Goal: Task Accomplishment & Management: Complete application form

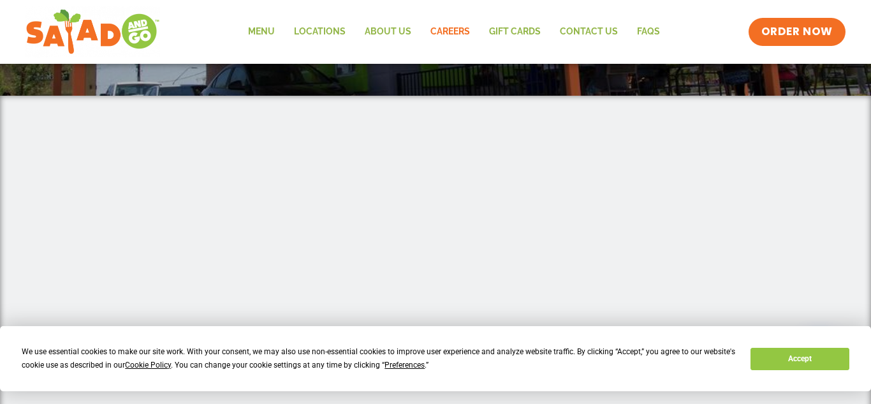
scroll to position [171, 0]
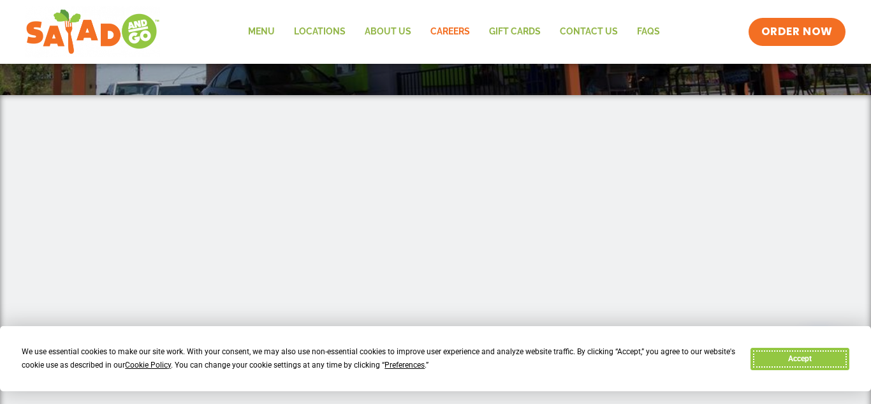
click at [779, 369] on button "Accept" at bounding box center [800, 359] width 98 height 22
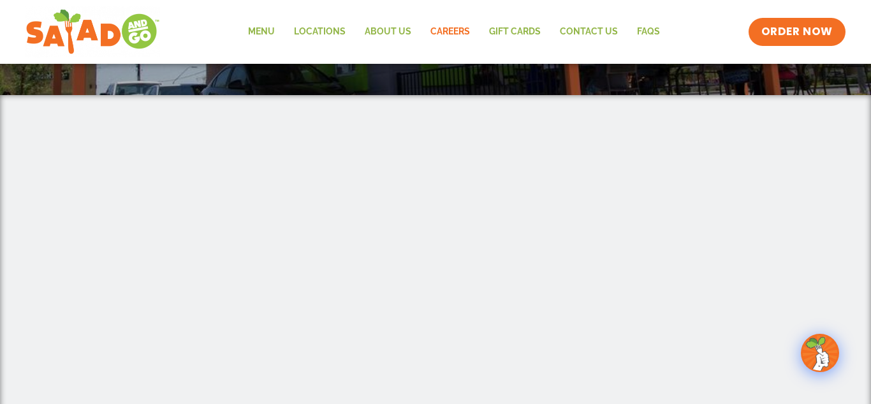
click at [779, 357] on div at bounding box center [435, 386] width 727 height 506
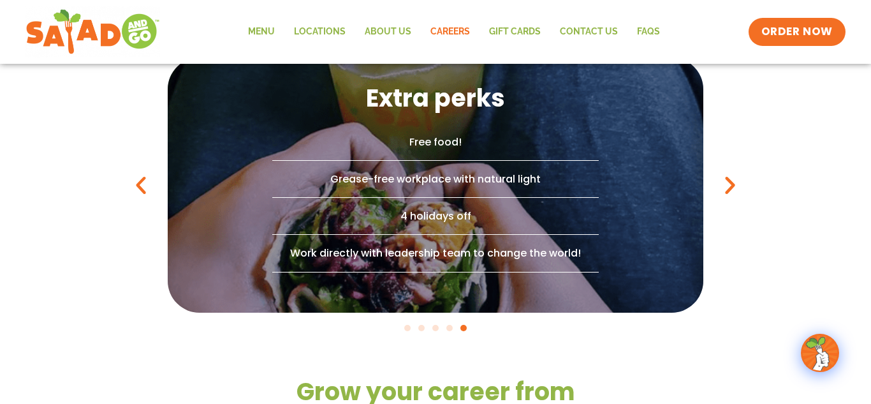
scroll to position [957, 0]
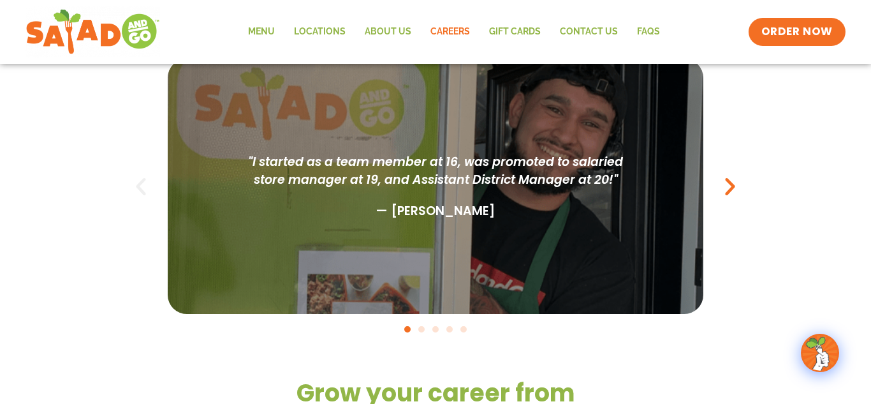
click at [142, 178] on icon "Previous slide" at bounding box center [140, 186] width 23 height 23
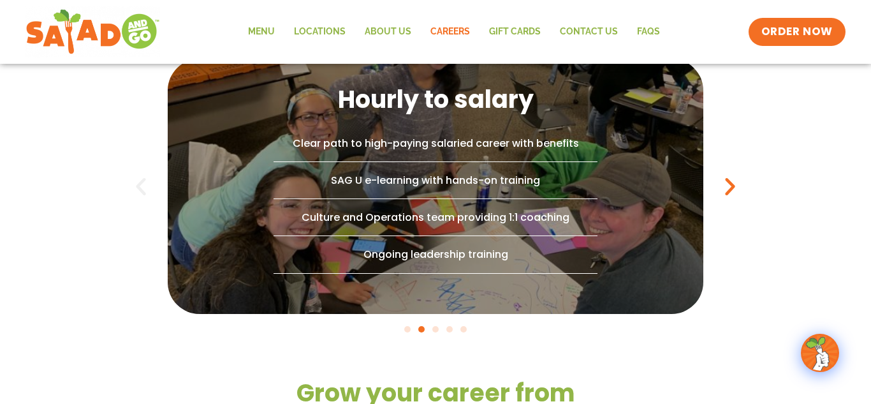
click at [136, 189] on icon "Previous slide" at bounding box center [140, 186] width 23 height 23
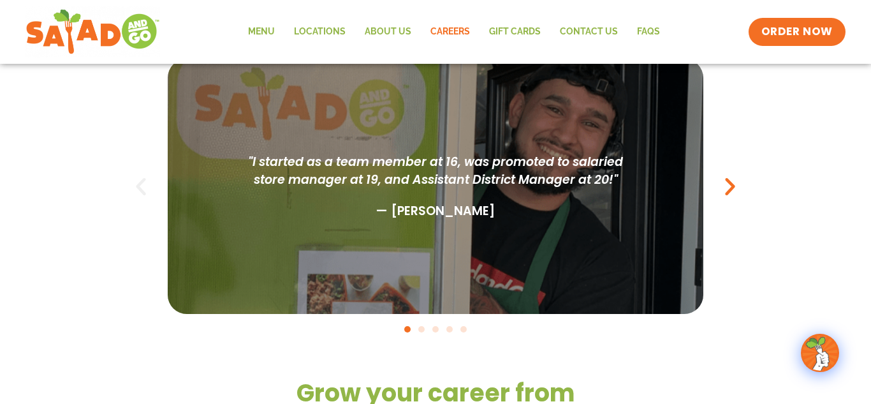
click at [145, 185] on icon "Previous slide" at bounding box center [140, 186] width 23 height 23
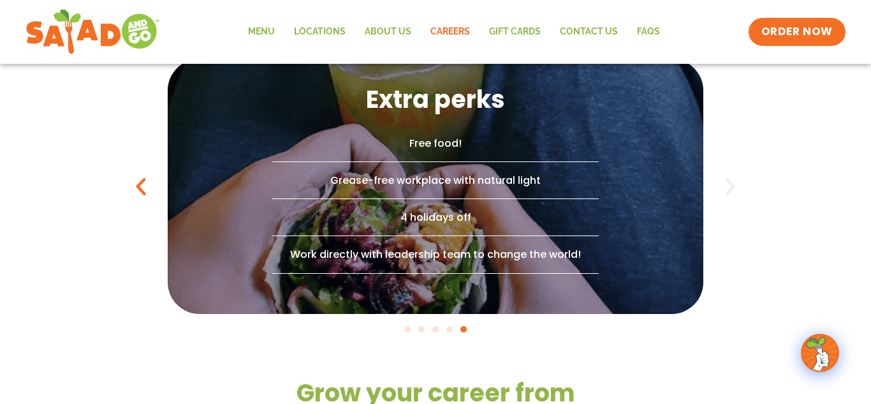
click at [730, 183] on icon "Next slide" at bounding box center [730, 186] width 23 height 23
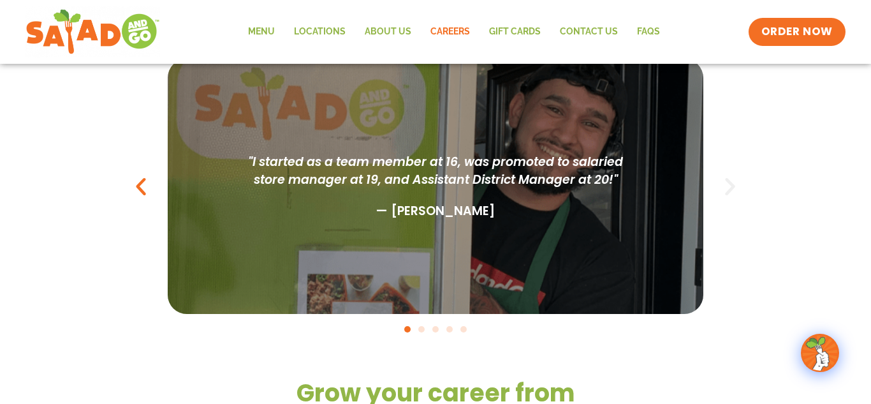
click at [730, 183] on icon "Next slide" at bounding box center [730, 186] width 23 height 23
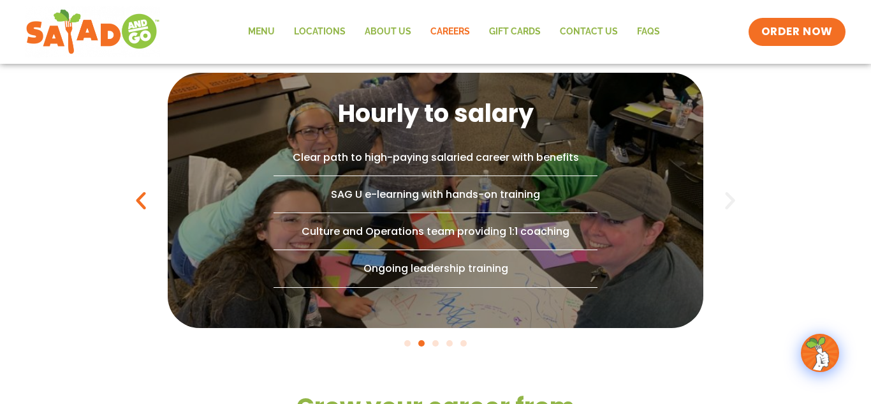
scroll to position [943, 0]
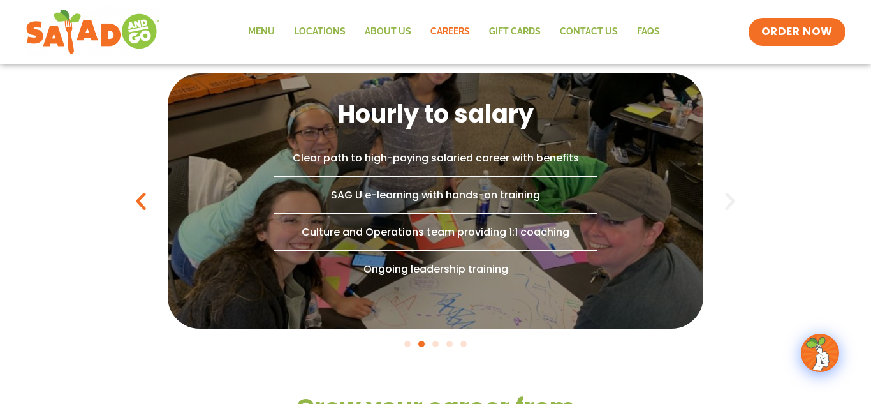
click at [728, 204] on icon "Next slide" at bounding box center [730, 200] width 23 height 23
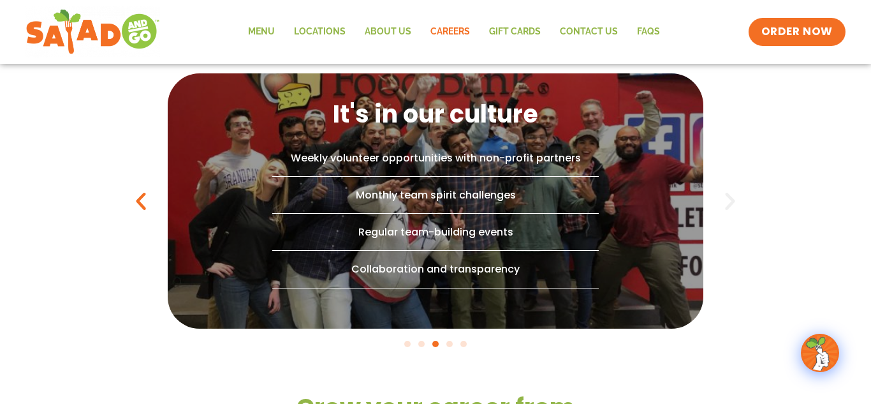
click at [728, 200] on icon "Next slide" at bounding box center [730, 200] width 23 height 23
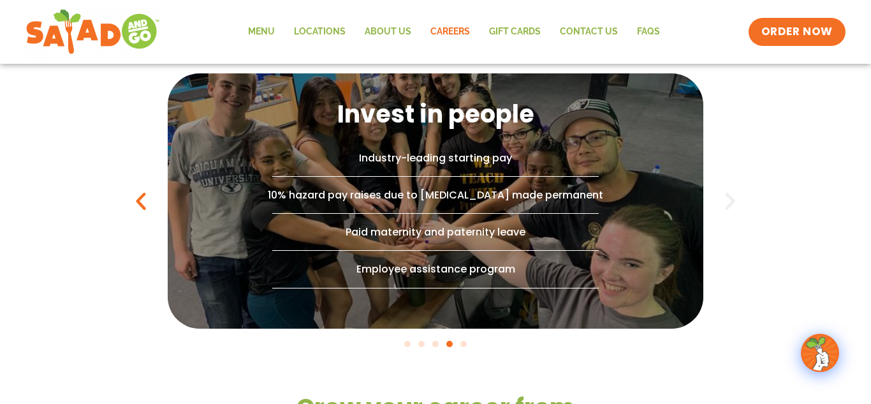
click at [728, 200] on icon "Next slide" at bounding box center [730, 200] width 23 height 23
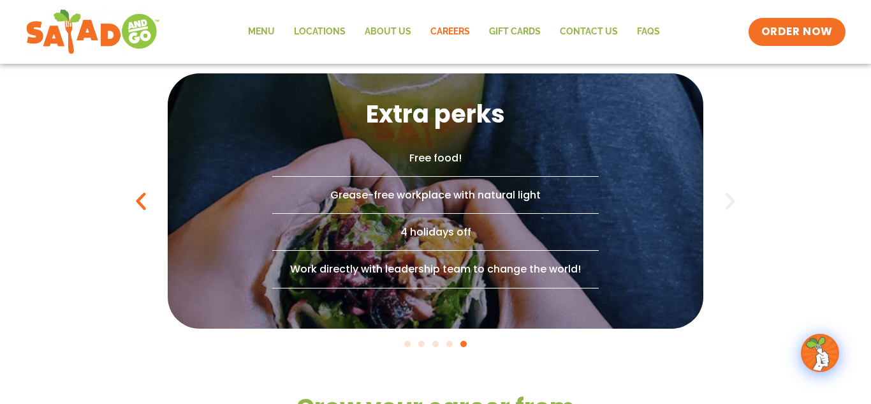
click at [728, 200] on icon "Next slide" at bounding box center [730, 200] width 23 height 23
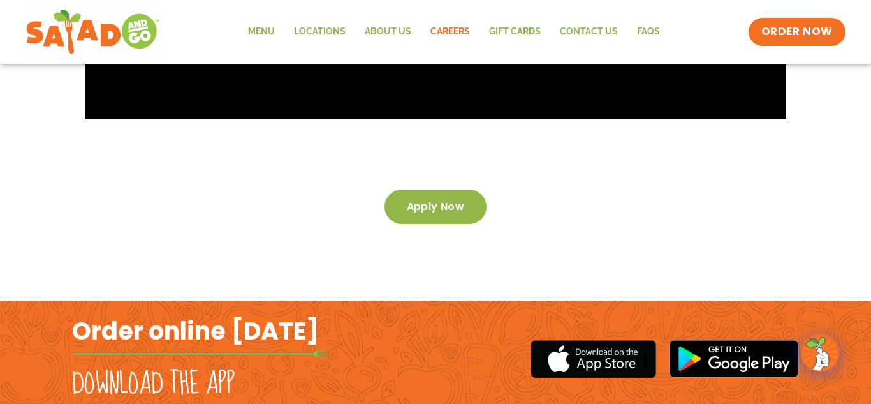
scroll to position [2231, 0]
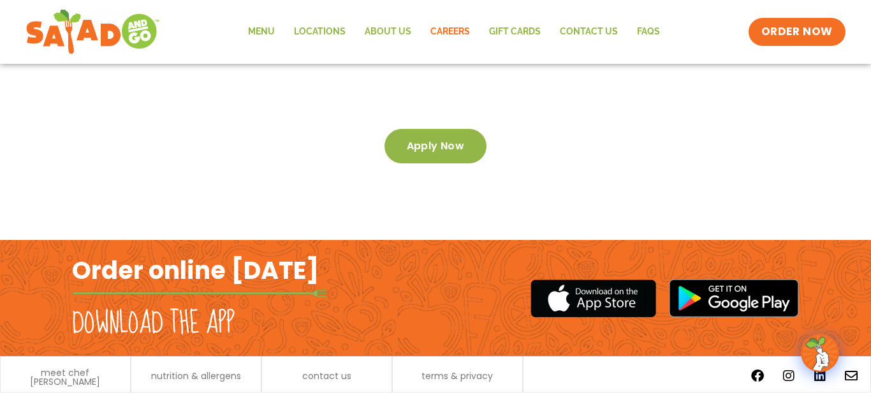
click at [448, 129] on link "Apply now" at bounding box center [436, 146] width 103 height 34
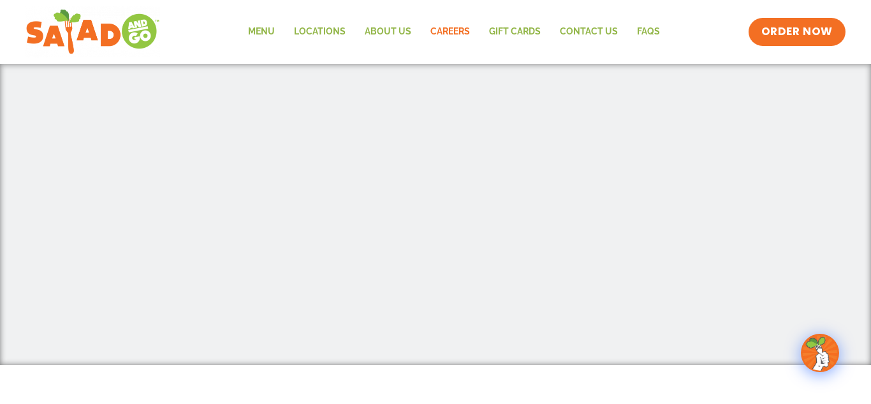
scroll to position [462, 0]
